Goal: Check status: Check status

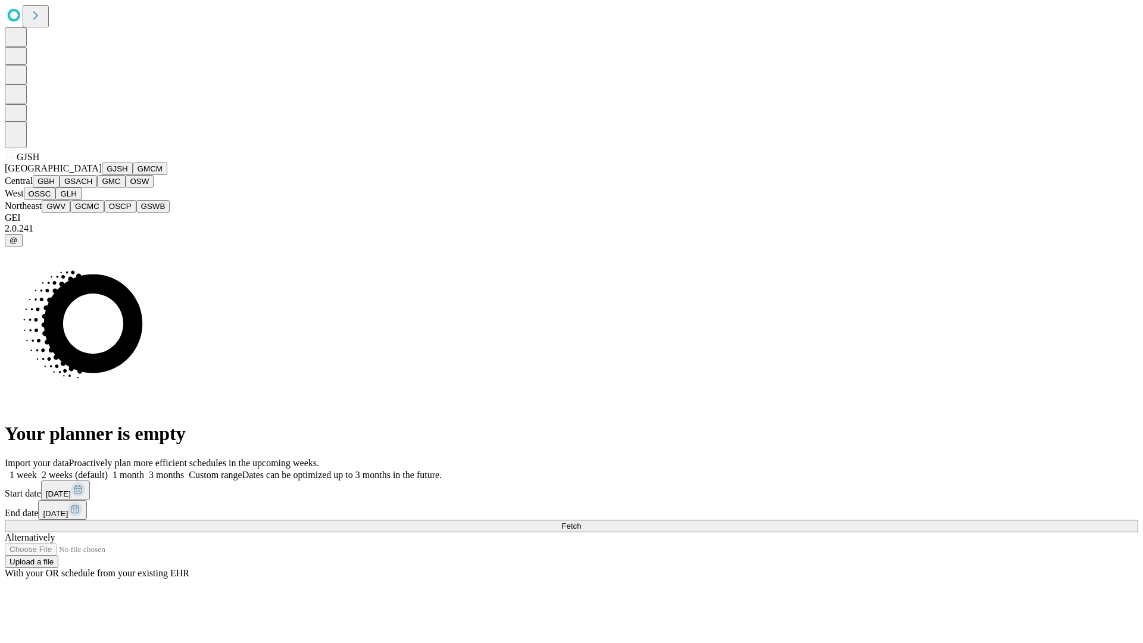
click at [102, 175] on button "GJSH" at bounding box center [117, 169] width 31 height 13
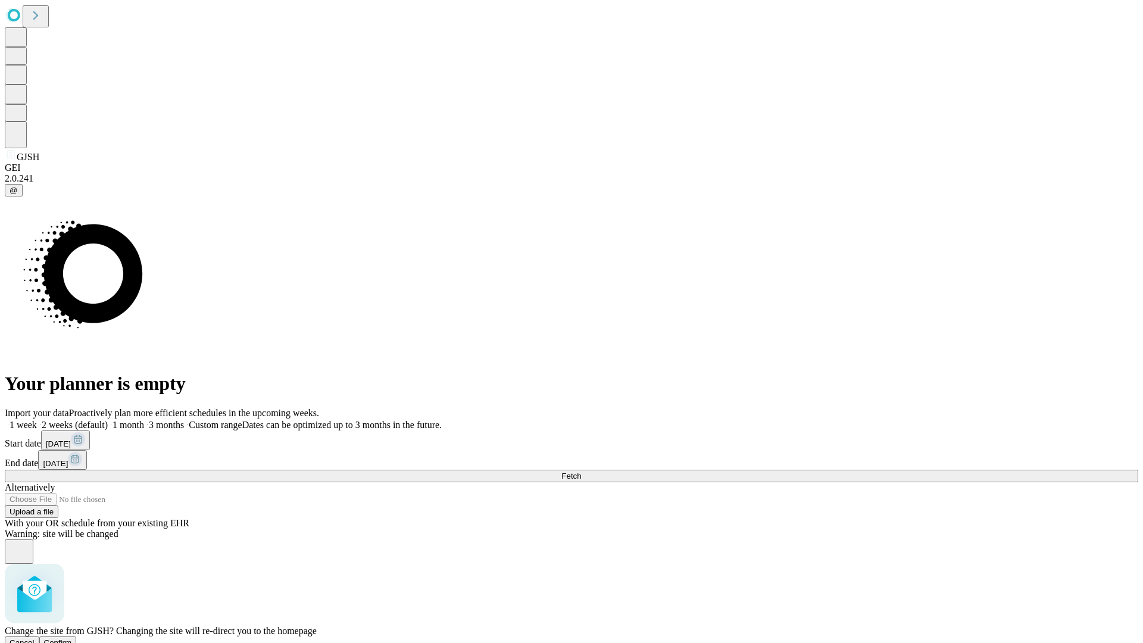
click at [72, 638] on span "Confirm" at bounding box center [58, 642] width 28 height 9
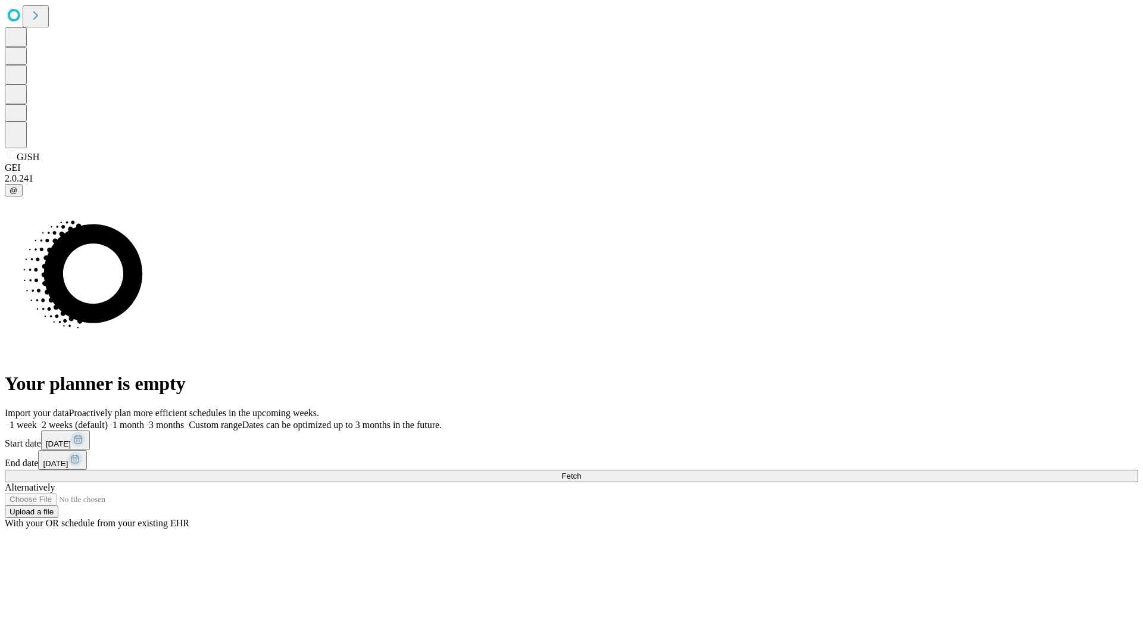
click at [144, 420] on label "1 month" at bounding box center [126, 425] width 36 height 10
click at [581, 472] on span "Fetch" at bounding box center [571, 476] width 20 height 9
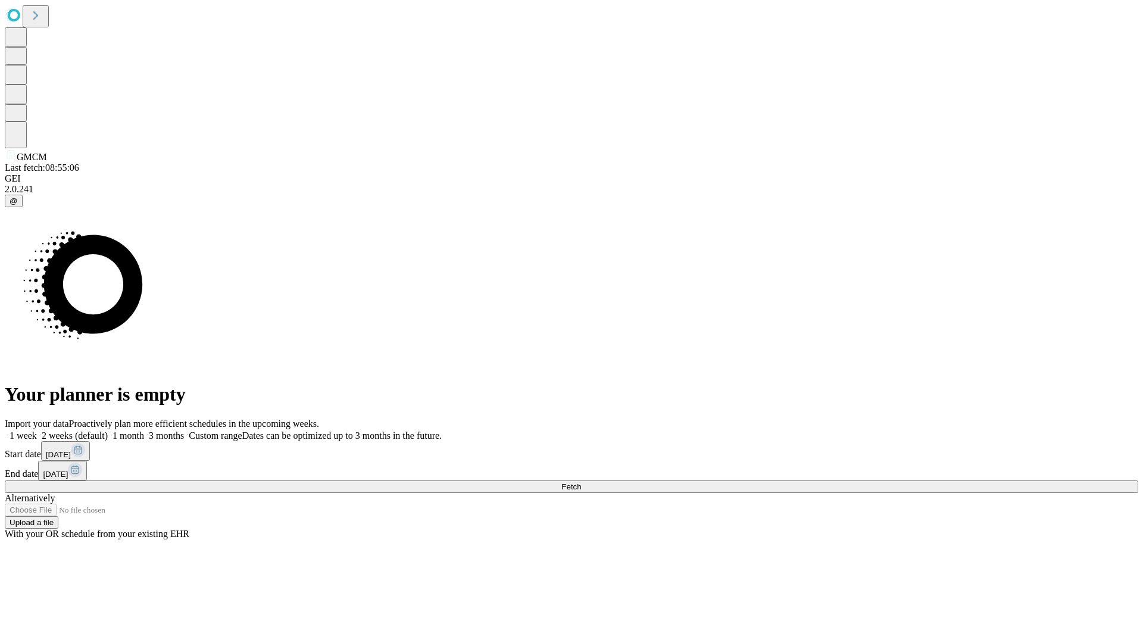
click at [144, 431] on label "1 month" at bounding box center [126, 436] width 36 height 10
click at [581, 482] on span "Fetch" at bounding box center [571, 486] width 20 height 9
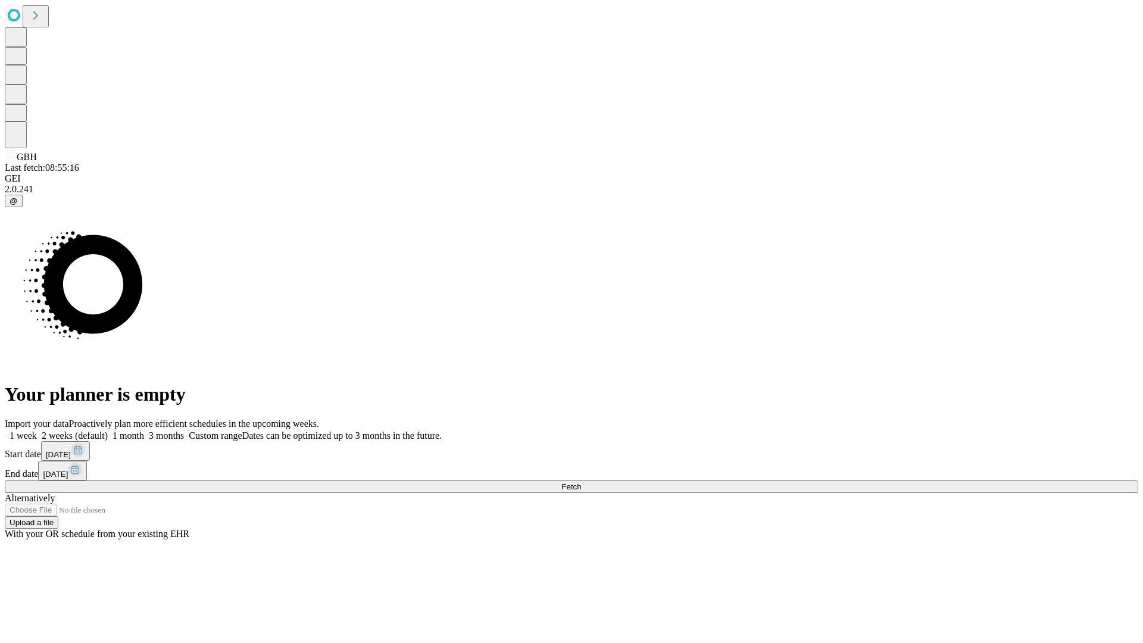
click at [581, 482] on span "Fetch" at bounding box center [571, 486] width 20 height 9
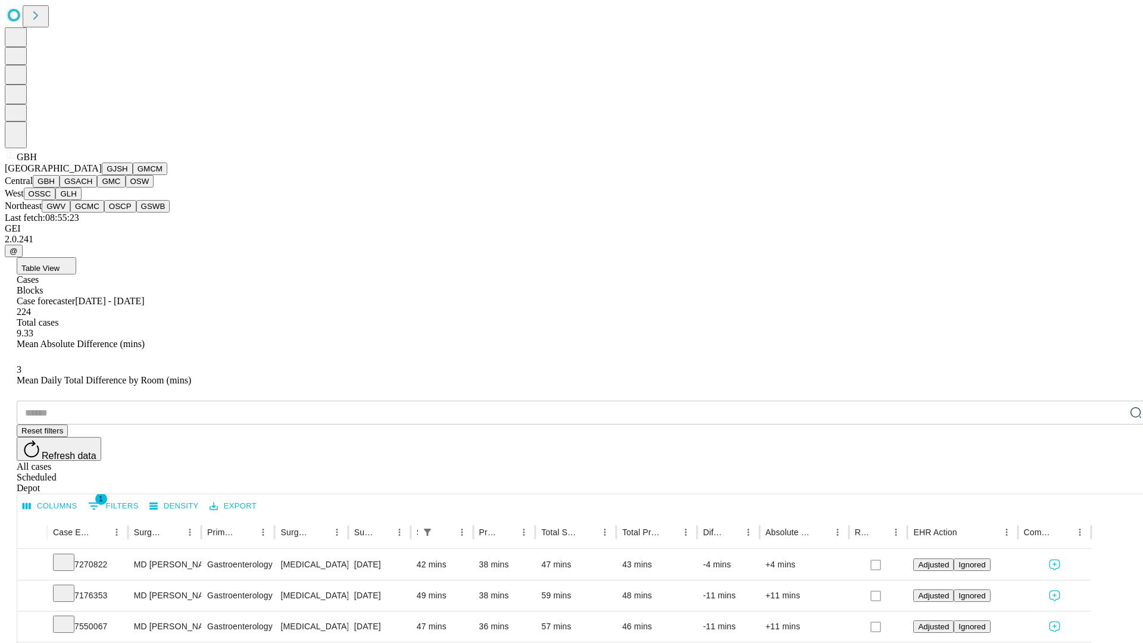
click at [92, 188] on button "GSACH" at bounding box center [79, 181] width 38 height 13
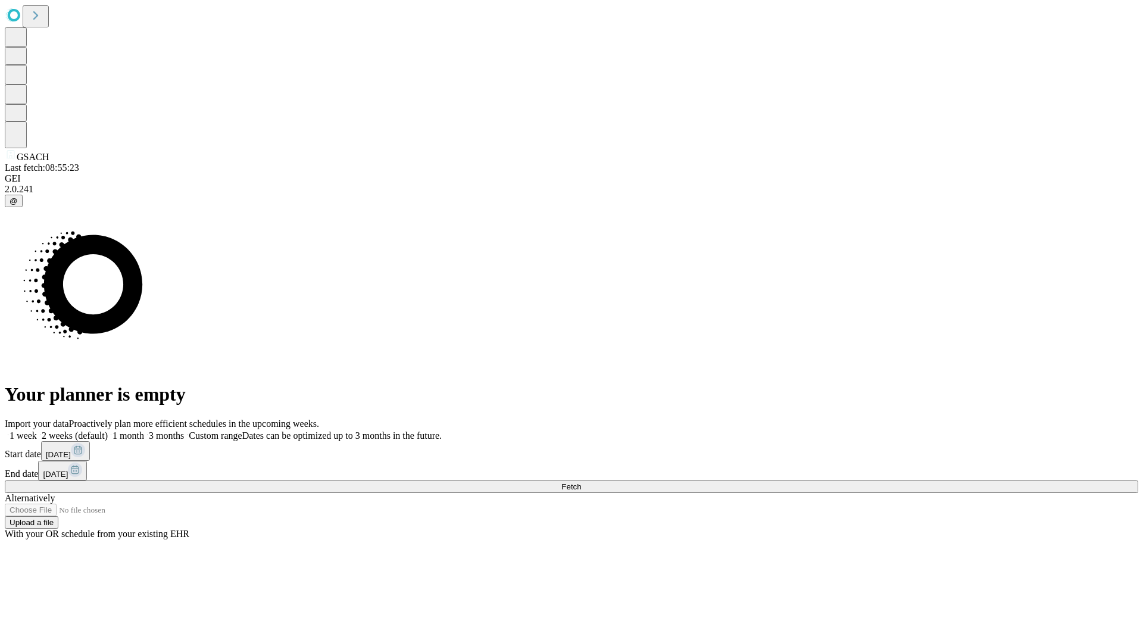
click at [144, 431] on label "1 month" at bounding box center [126, 436] width 36 height 10
click at [581, 482] on span "Fetch" at bounding box center [571, 486] width 20 height 9
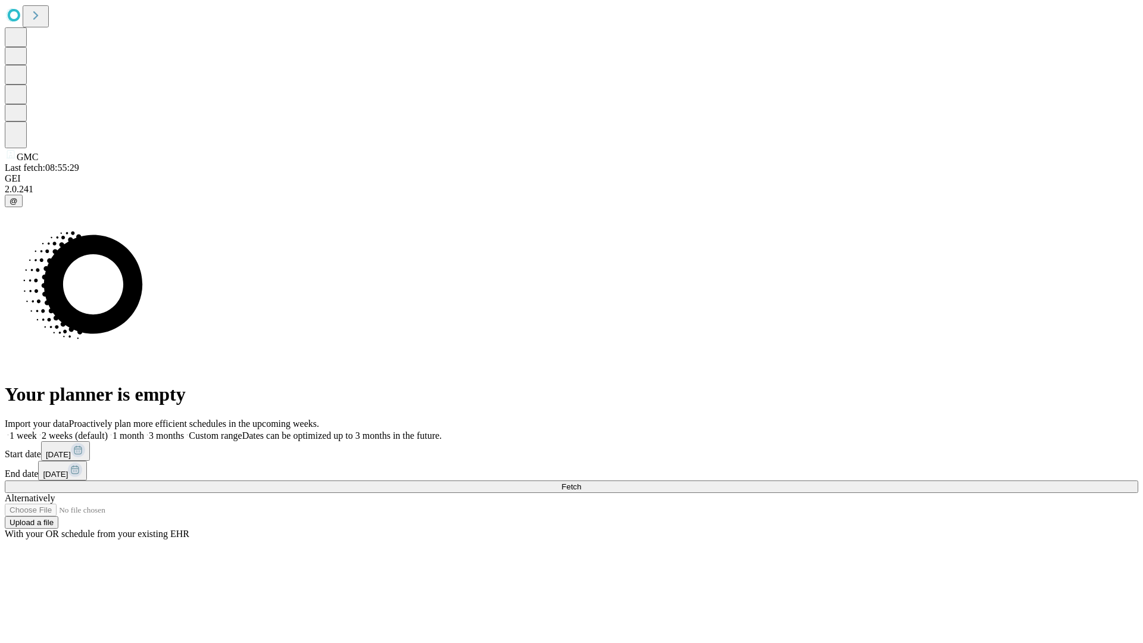
click at [581, 482] on span "Fetch" at bounding box center [571, 486] width 20 height 9
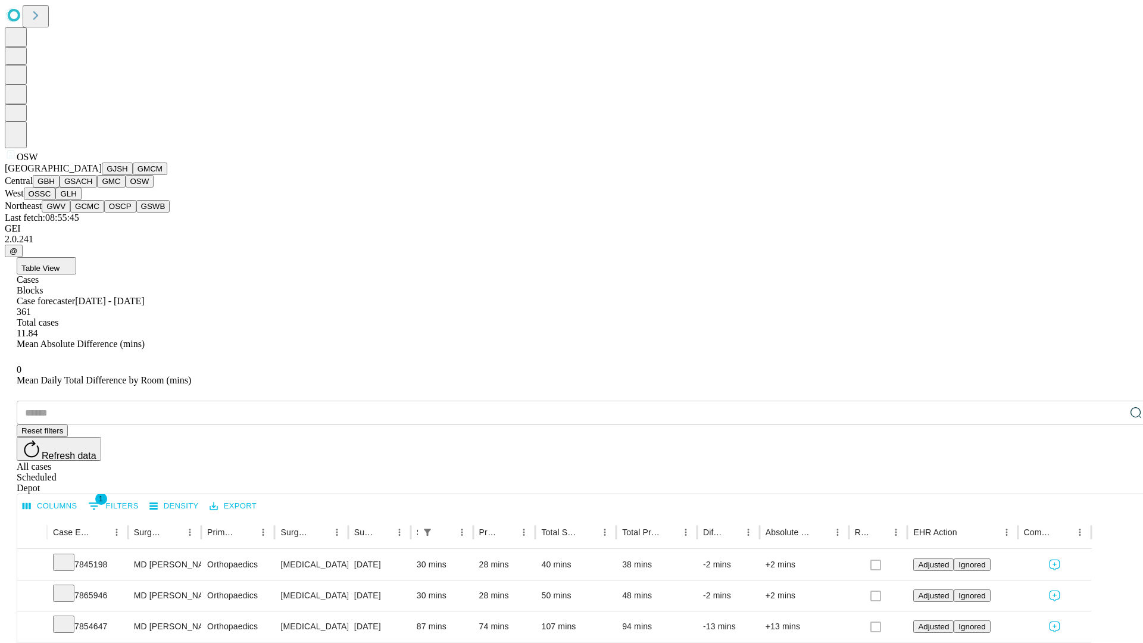
click at [56, 200] on button "OSSC" at bounding box center [40, 194] width 32 height 13
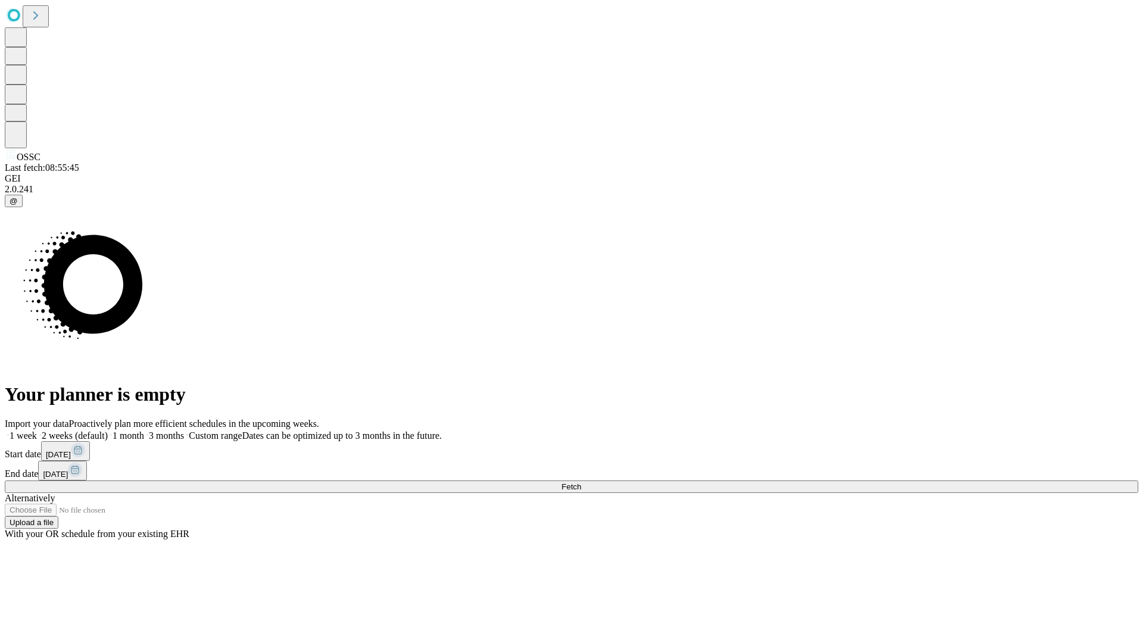
click at [144, 431] on label "1 month" at bounding box center [126, 436] width 36 height 10
click at [581, 482] on span "Fetch" at bounding box center [571, 486] width 20 height 9
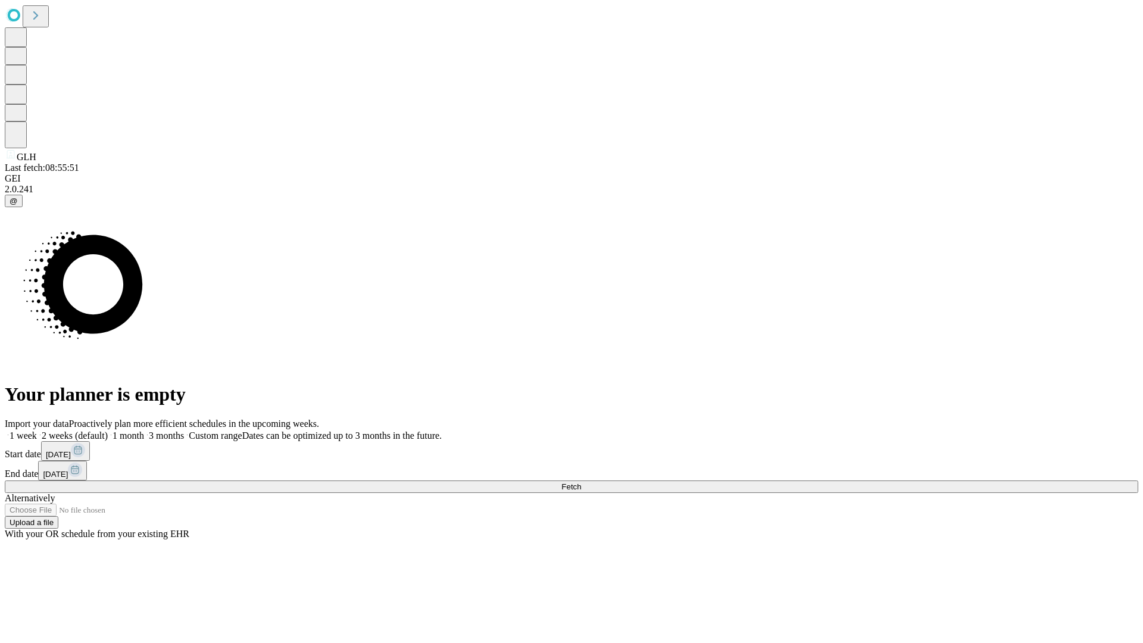
click at [144, 431] on label "1 month" at bounding box center [126, 436] width 36 height 10
click at [581, 482] on span "Fetch" at bounding box center [571, 486] width 20 height 9
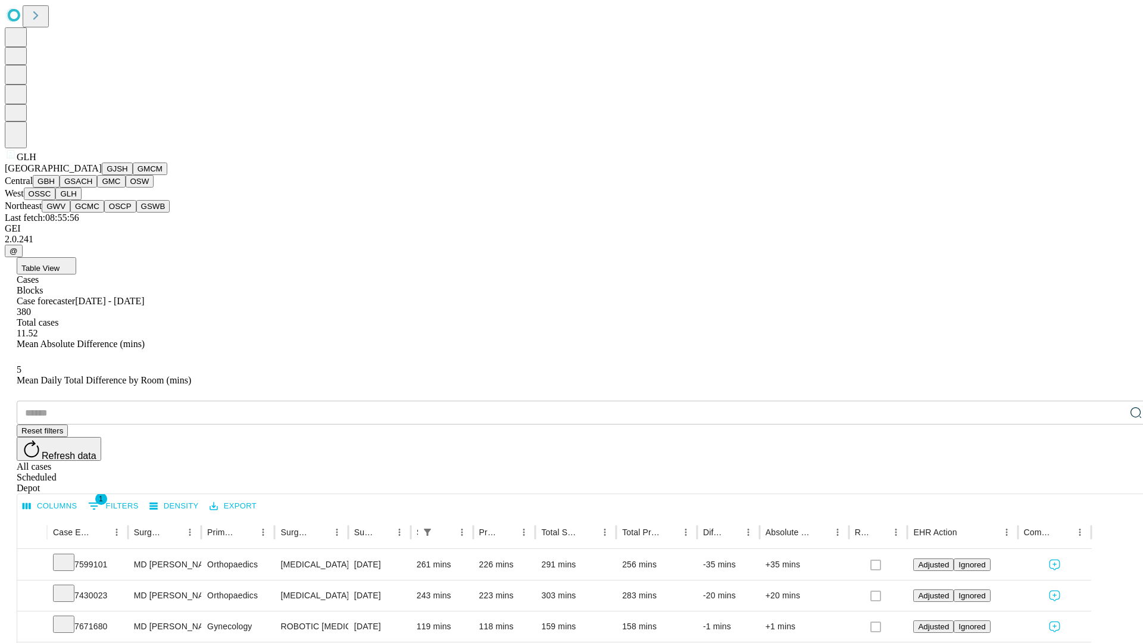
click at [70, 213] on button "GWV" at bounding box center [56, 206] width 29 height 13
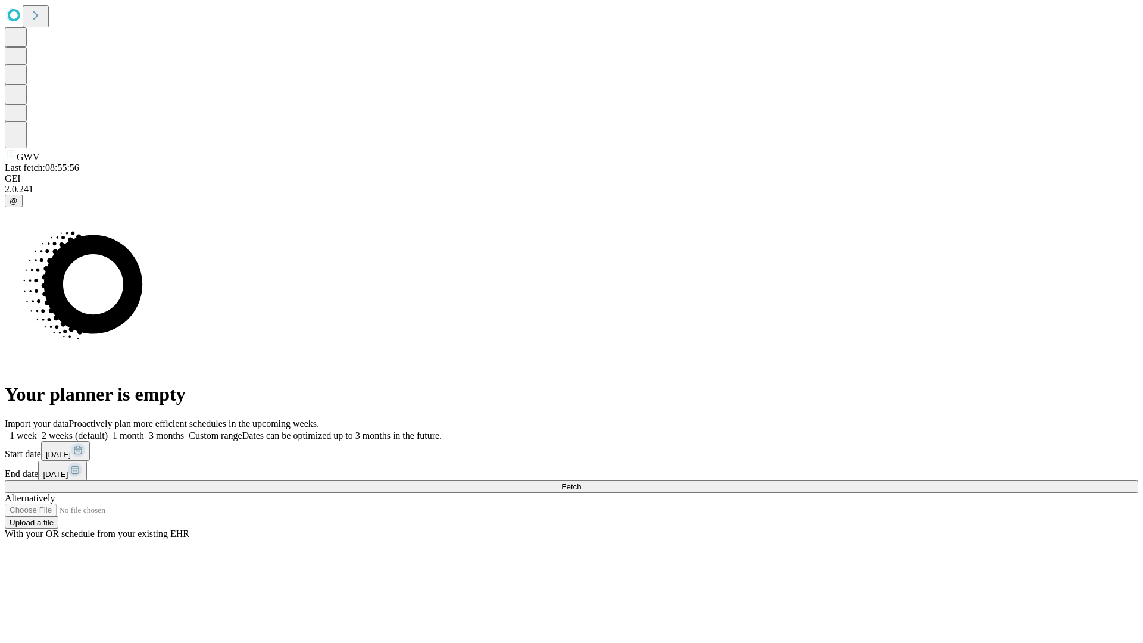
click at [144, 431] on label "1 month" at bounding box center [126, 436] width 36 height 10
click at [581, 482] on span "Fetch" at bounding box center [571, 486] width 20 height 9
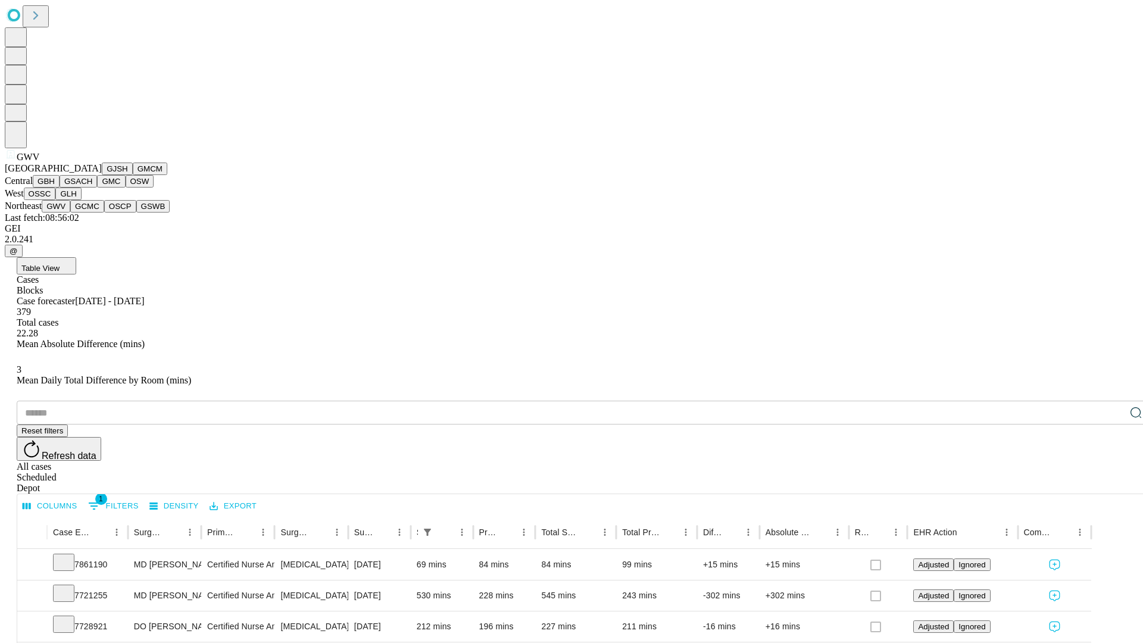
click at [92, 213] on button "GCMC" at bounding box center [87, 206] width 34 height 13
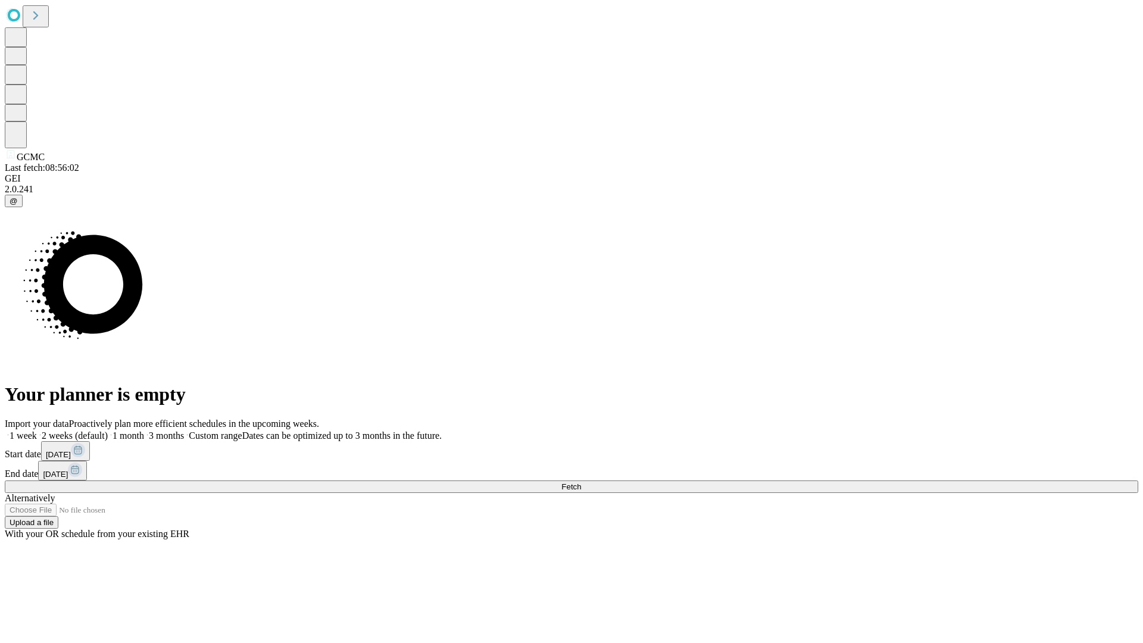
click at [144, 431] on label "1 month" at bounding box center [126, 436] width 36 height 10
click at [581, 482] on span "Fetch" at bounding box center [571, 486] width 20 height 9
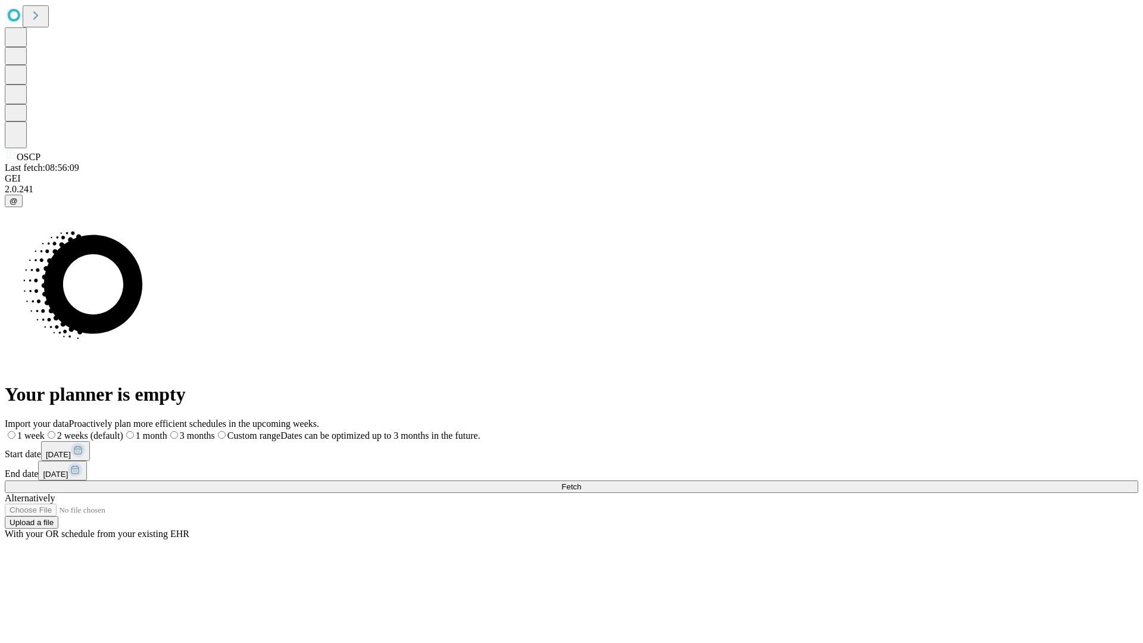
click at [581, 482] on span "Fetch" at bounding box center [571, 486] width 20 height 9
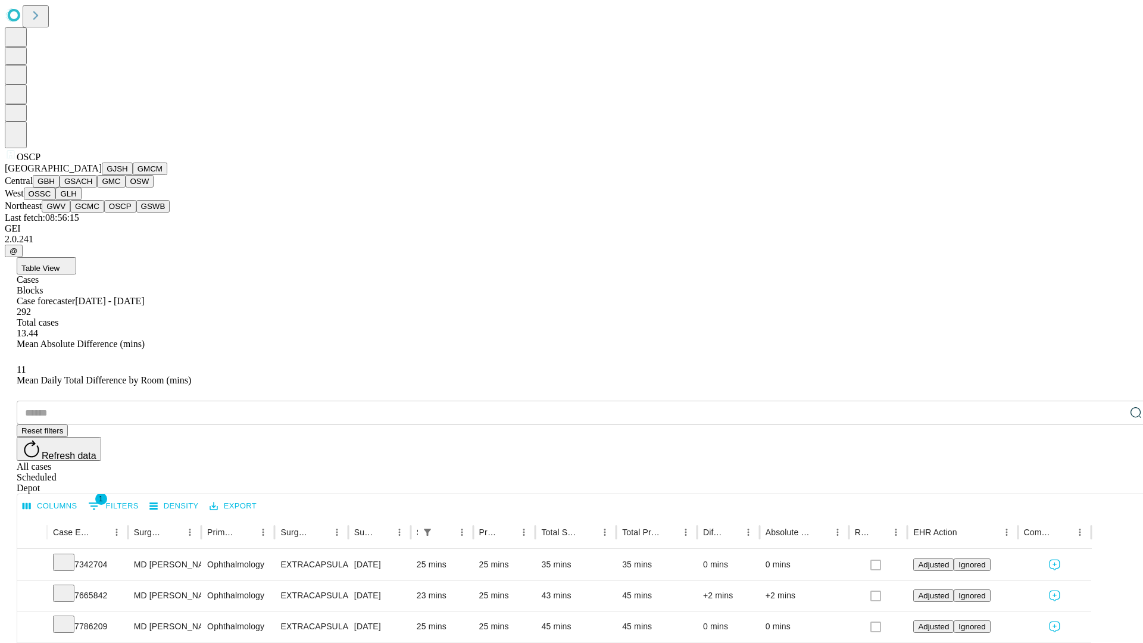
click at [136, 213] on button "GSWB" at bounding box center [153, 206] width 34 height 13
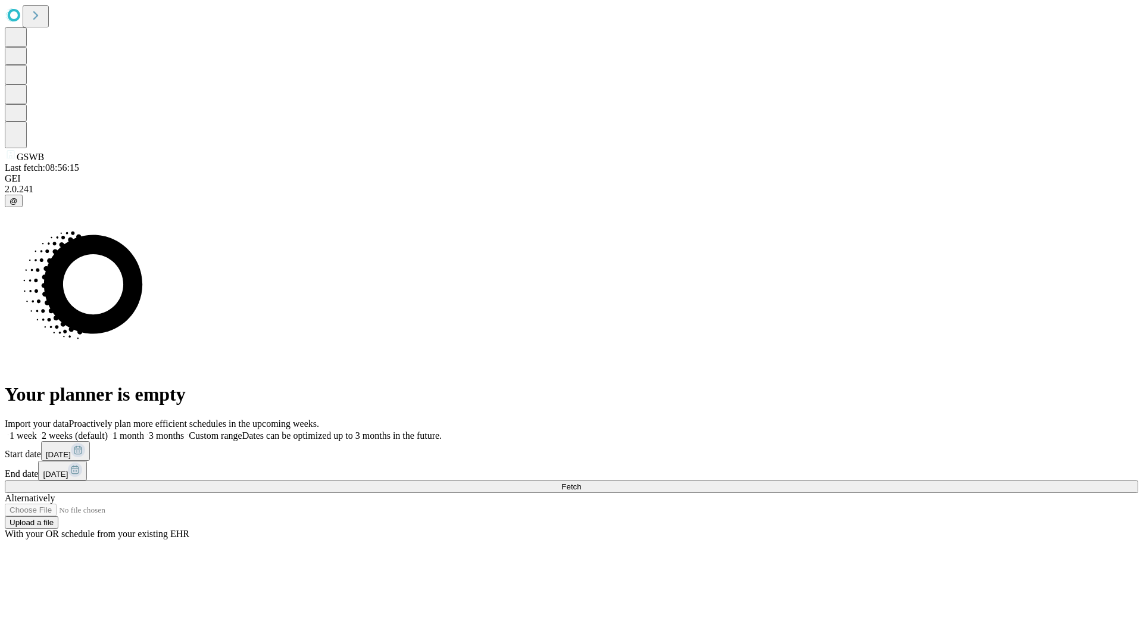
click at [144, 431] on label "1 month" at bounding box center [126, 436] width 36 height 10
click at [581, 482] on span "Fetch" at bounding box center [571, 486] width 20 height 9
